Goal: Transaction & Acquisition: Purchase product/service

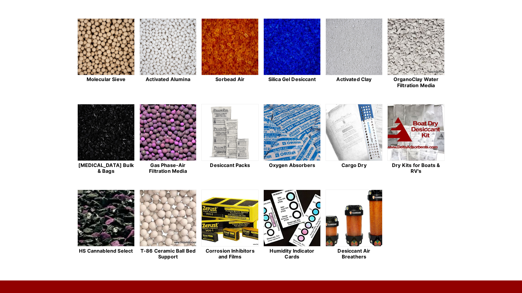
scroll to position [172, 0]
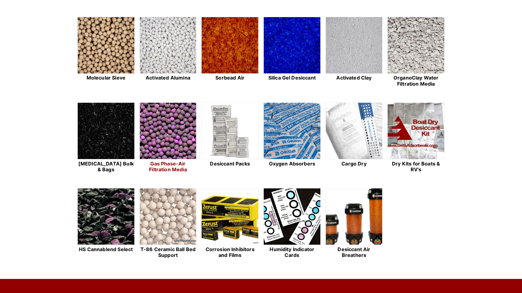
click at [166, 132] on img at bounding box center [168, 131] width 57 height 57
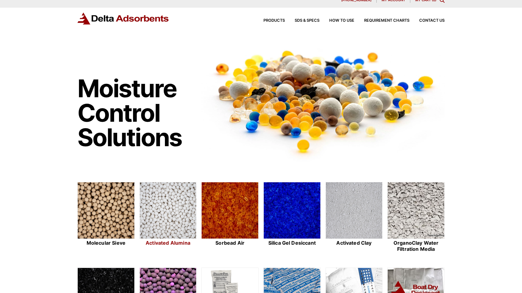
scroll to position [4, 0]
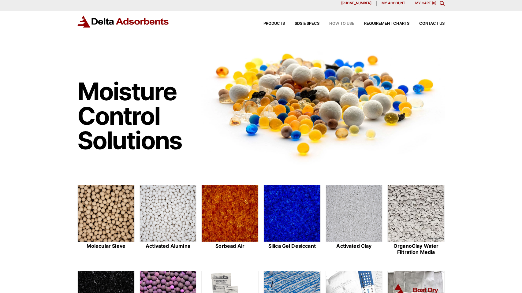
click at [332, 22] on span "How to Use" at bounding box center [341, 24] width 25 height 4
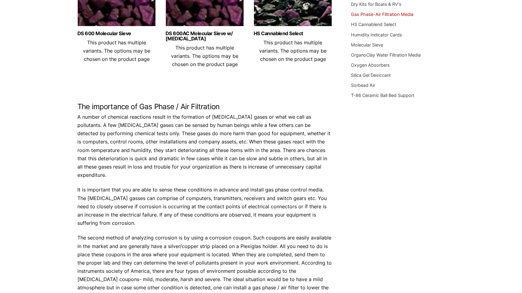
scroll to position [153, 0]
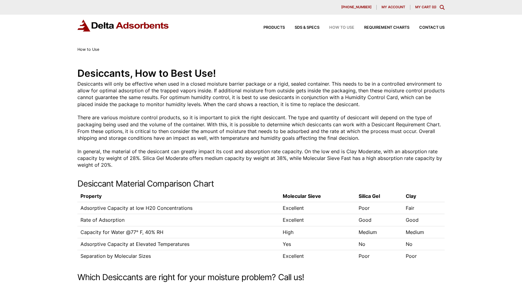
click at [275, 25] on div "Products SDS & SPECS How to Use Requirement Charts Contact Us" at bounding box center [349, 27] width 196 height 9
click at [277, 28] on span "Products" at bounding box center [274, 28] width 21 height 4
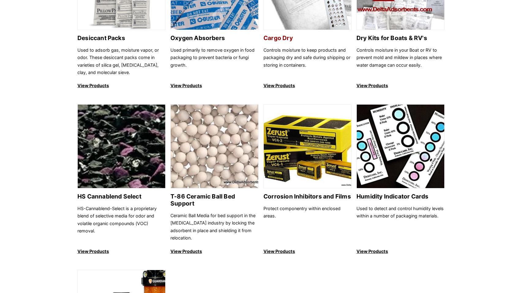
scroll to position [466, 0]
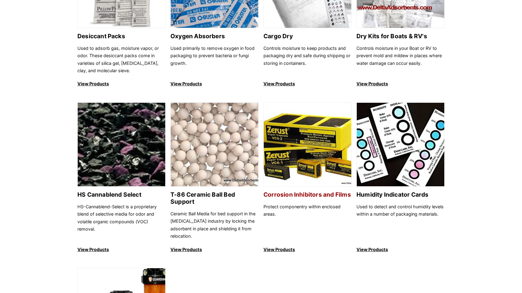
click at [289, 194] on h2 "Corrosion Inhibitors and Films" at bounding box center [308, 194] width 88 height 7
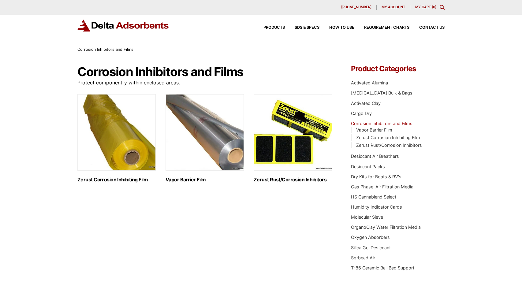
click at [280, 179] on h2 "Zerust Rust/Corrosion Inhibitors (5)" at bounding box center [293, 180] width 78 height 6
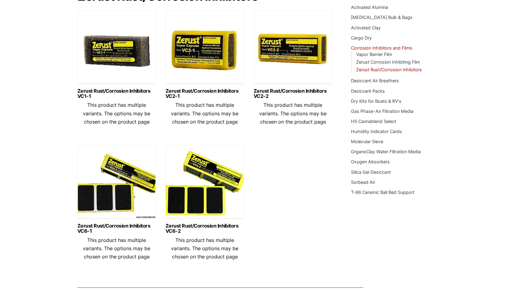
scroll to position [75, 0]
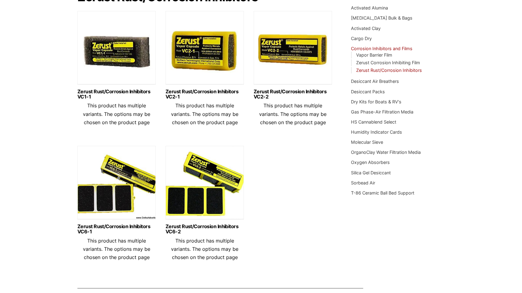
click at [201, 190] on img at bounding box center [205, 184] width 78 height 77
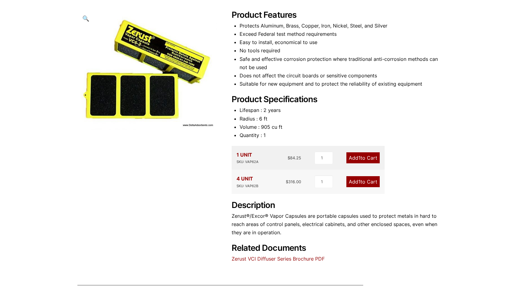
scroll to position [74, 0]
